Goal: Check status: Check status

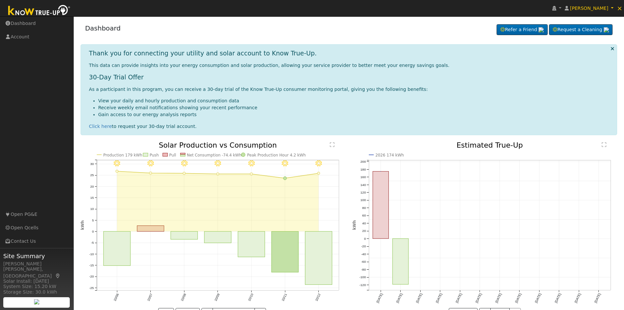
scroll to position [22, 0]
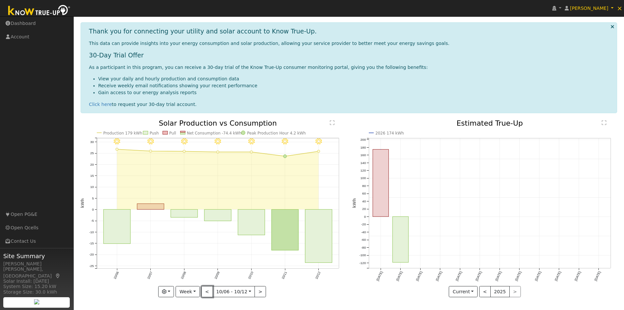
click at [206, 290] on button "<" at bounding box center [206, 291] width 11 height 11
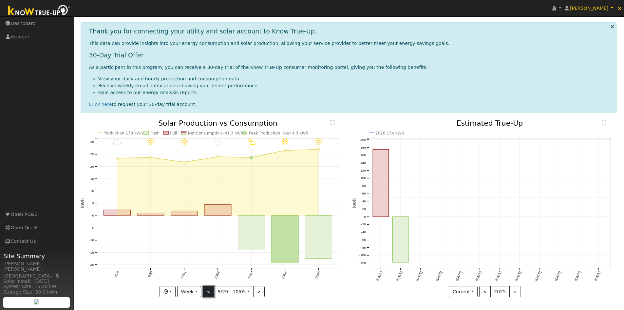
click at [209, 290] on button "<" at bounding box center [208, 291] width 11 height 11
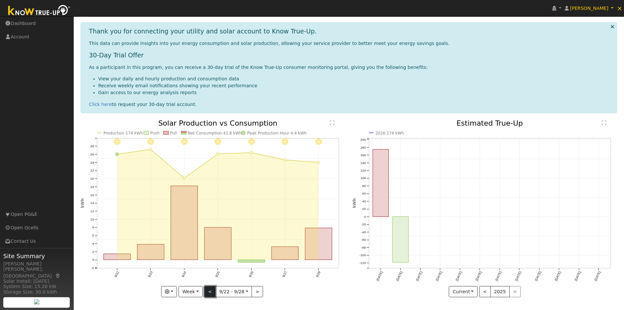
click at [209, 290] on button "<" at bounding box center [209, 291] width 11 height 11
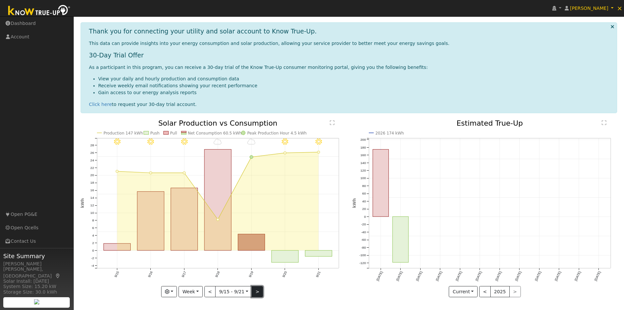
click at [256, 290] on button ">" at bounding box center [257, 291] width 11 height 11
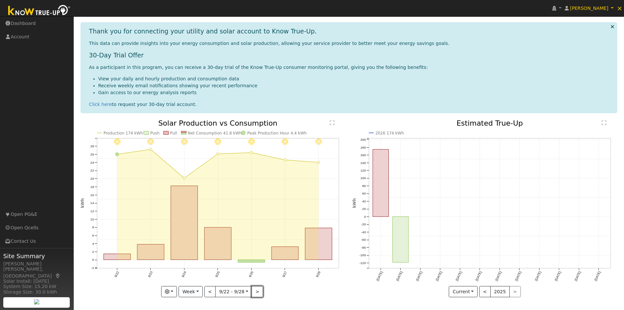
click at [257, 290] on button ">" at bounding box center [257, 291] width 11 height 11
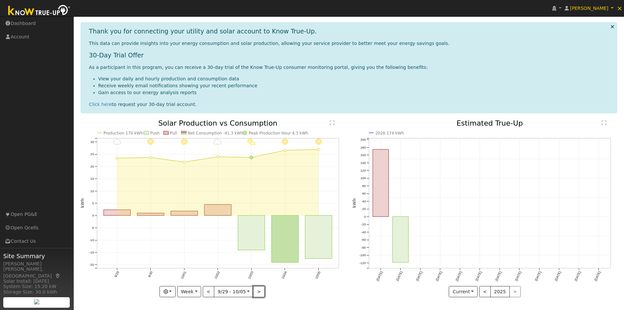
click at [258, 292] on button ">" at bounding box center [258, 291] width 11 height 11
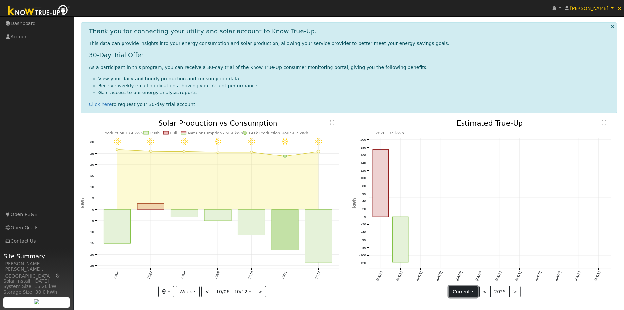
click at [466, 288] on button "Current" at bounding box center [463, 291] width 29 height 11
drag, startPoint x: 551, startPoint y: 297, endPoint x: 547, endPoint y: 296, distance: 3.6
click at [551, 296] on div "2026 174 kWh [DATE] Oct '[DATE] Dec '[DATE] Feb '[DATE] Apr '[DATE] Jun '[DATE]…" at bounding box center [485, 213] width 272 height 187
click at [424, 297] on div "2026 174 kWh [DATE] Oct '[DATE] Dec '[DATE] Feb '[DATE] Apr '[DATE] Jun '[DATE]…" at bounding box center [485, 213] width 272 height 187
click at [149, 206] on rect "onclick=""" at bounding box center [150, 206] width 27 height 6
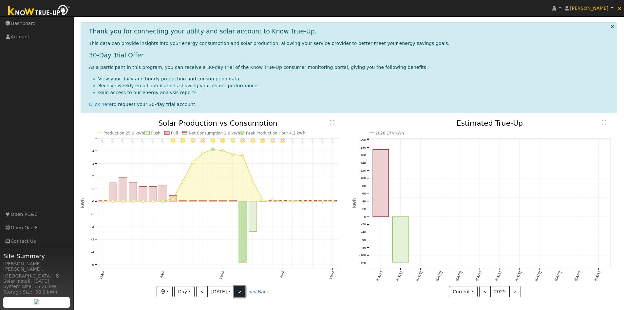
click at [245, 289] on button ">" at bounding box center [239, 291] width 11 height 11
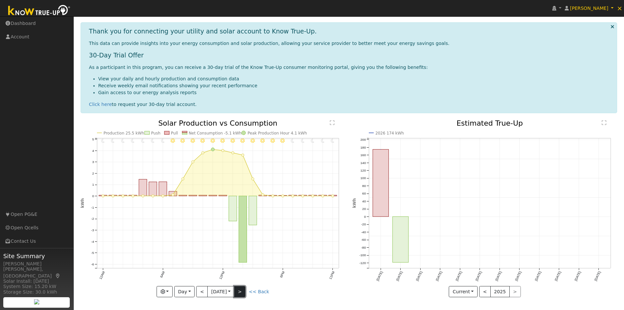
click at [245, 289] on button ">" at bounding box center [239, 291] width 11 height 11
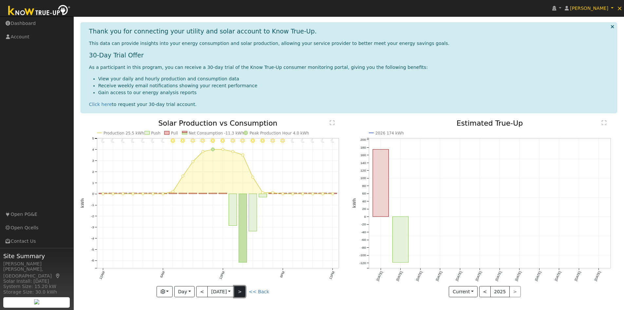
click at [240, 289] on button ">" at bounding box center [239, 291] width 11 height 11
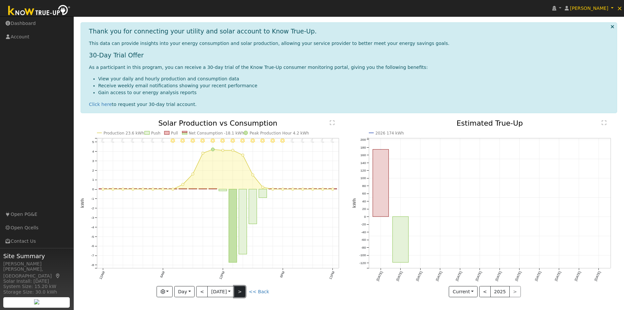
click at [240, 289] on button ">" at bounding box center [239, 291] width 11 height 11
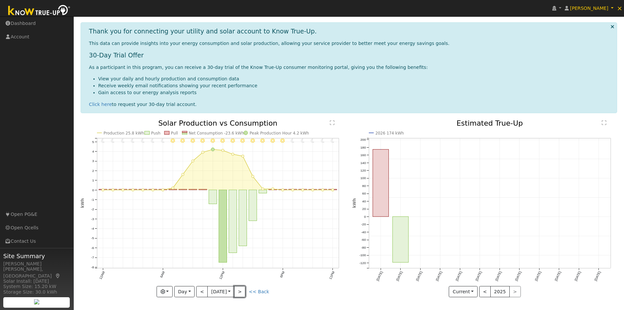
click at [243, 290] on button ">" at bounding box center [239, 291] width 11 height 11
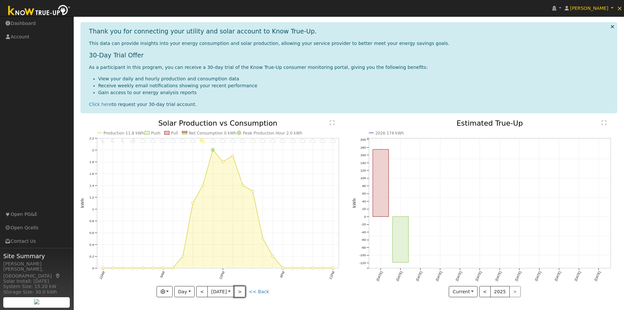
click at [243, 290] on button ">" at bounding box center [239, 291] width 11 height 11
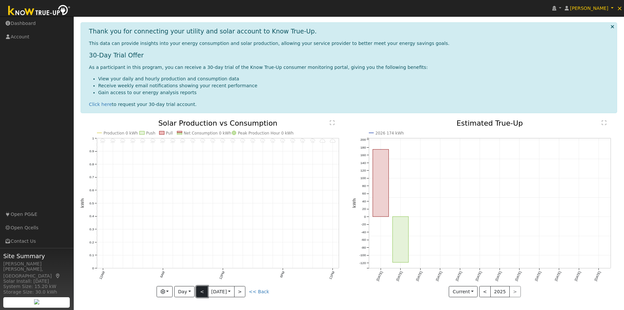
click at [202, 291] on button "<" at bounding box center [201, 291] width 11 height 11
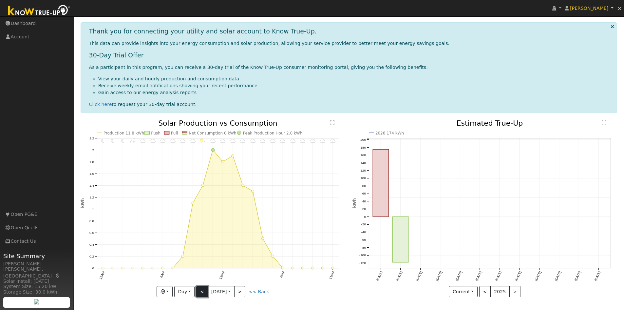
click at [201, 291] on button "<" at bounding box center [201, 291] width 11 height 11
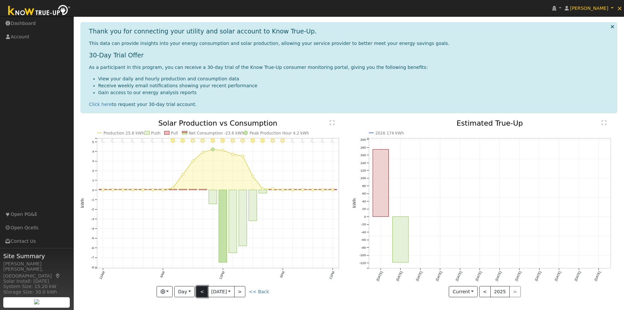
click at [201, 291] on button "<" at bounding box center [201, 291] width 11 height 11
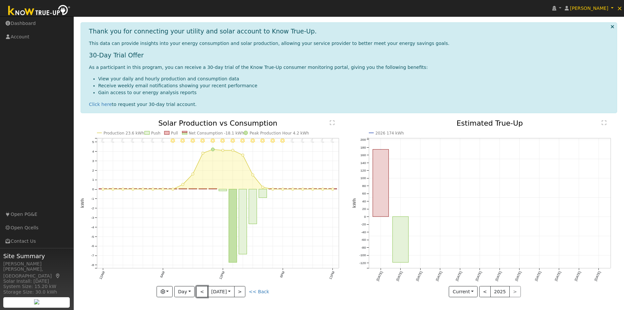
click at [201, 292] on button "<" at bounding box center [201, 291] width 11 height 11
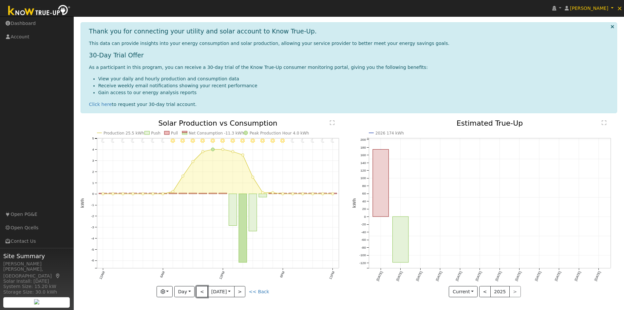
click at [201, 292] on button "<" at bounding box center [201, 291] width 11 height 11
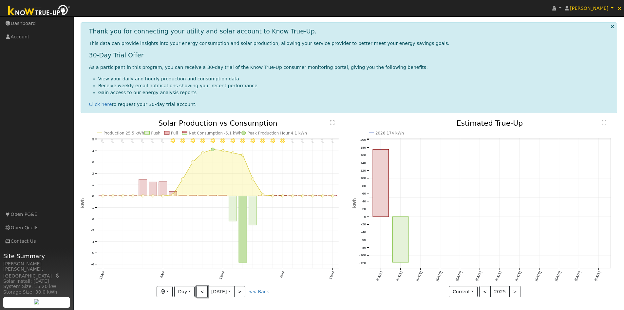
click at [201, 292] on button "<" at bounding box center [201, 291] width 11 height 11
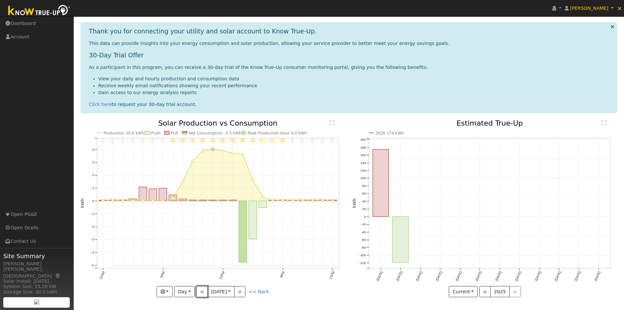
click at [201, 292] on button "<" at bounding box center [201, 291] width 11 height 11
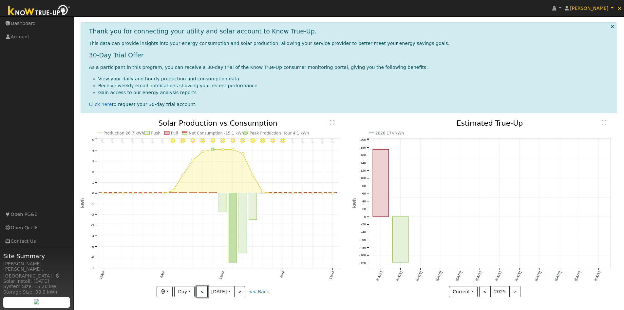
click at [201, 292] on button "<" at bounding box center [201, 291] width 11 height 11
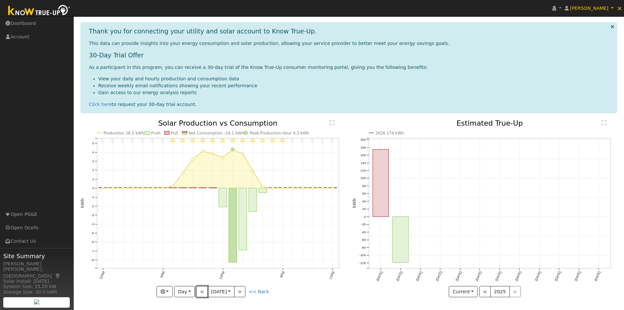
click at [201, 292] on button "<" at bounding box center [201, 291] width 11 height 11
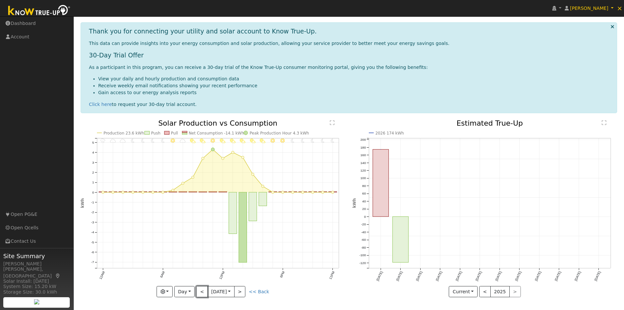
click at [201, 292] on button "<" at bounding box center [201, 291] width 11 height 11
type input "[DATE]"
